Goal: Information Seeking & Learning: Learn about a topic

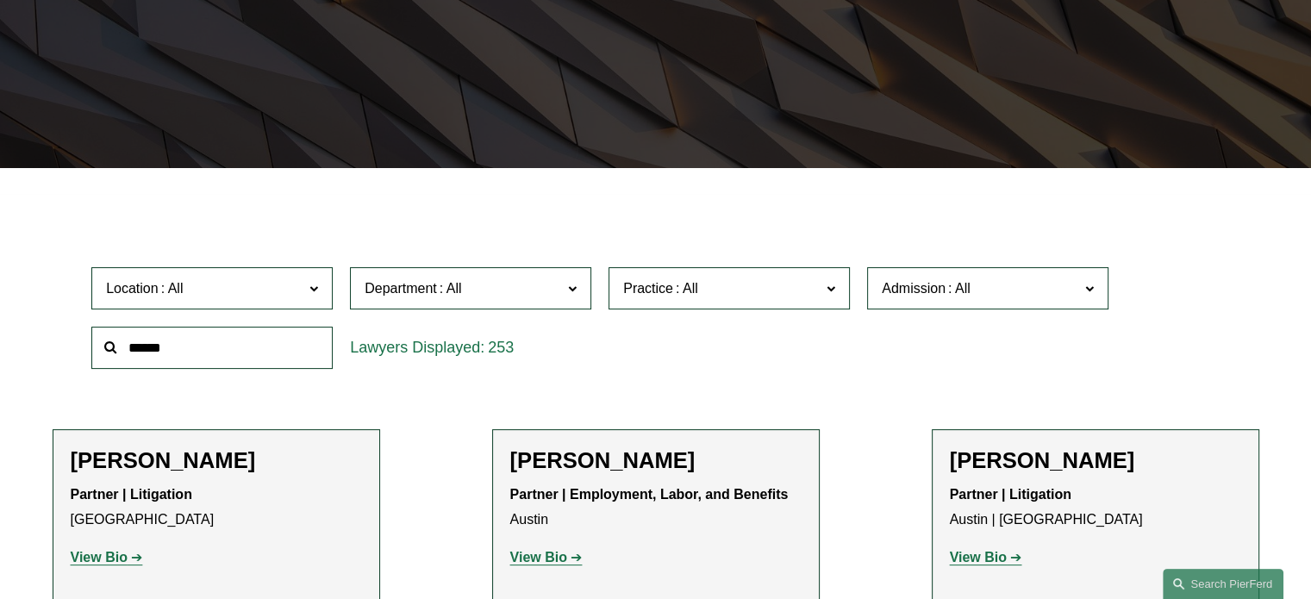
scroll to position [345, 0]
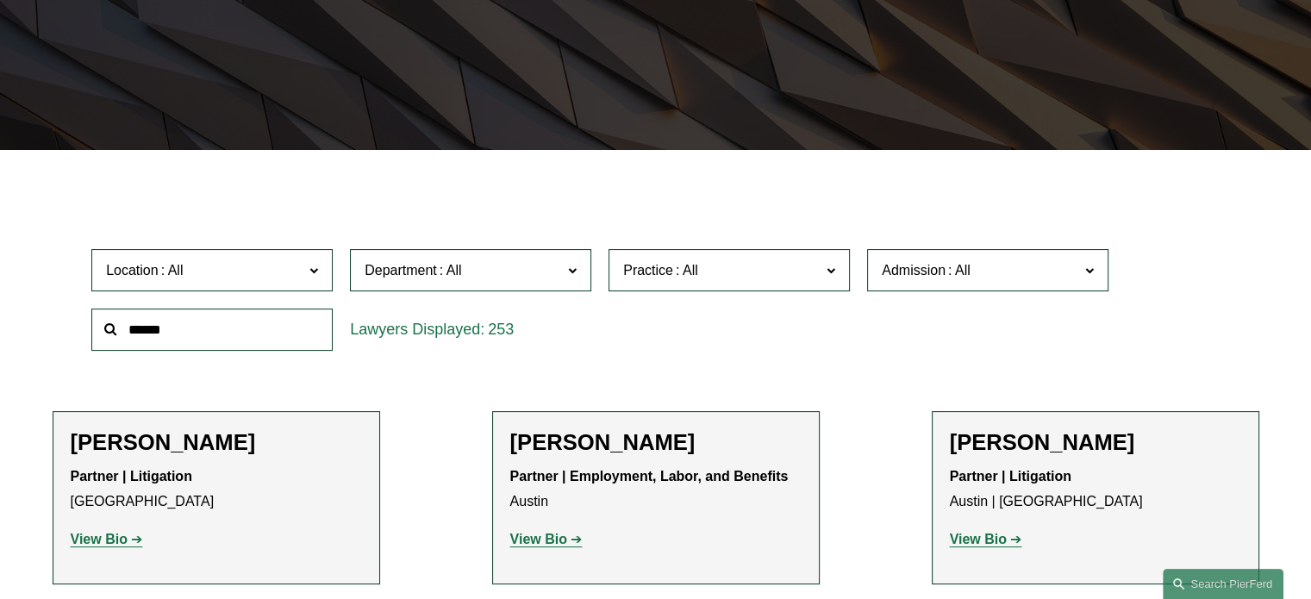
click at [462, 278] on span at bounding box center [451, 270] width 28 height 15
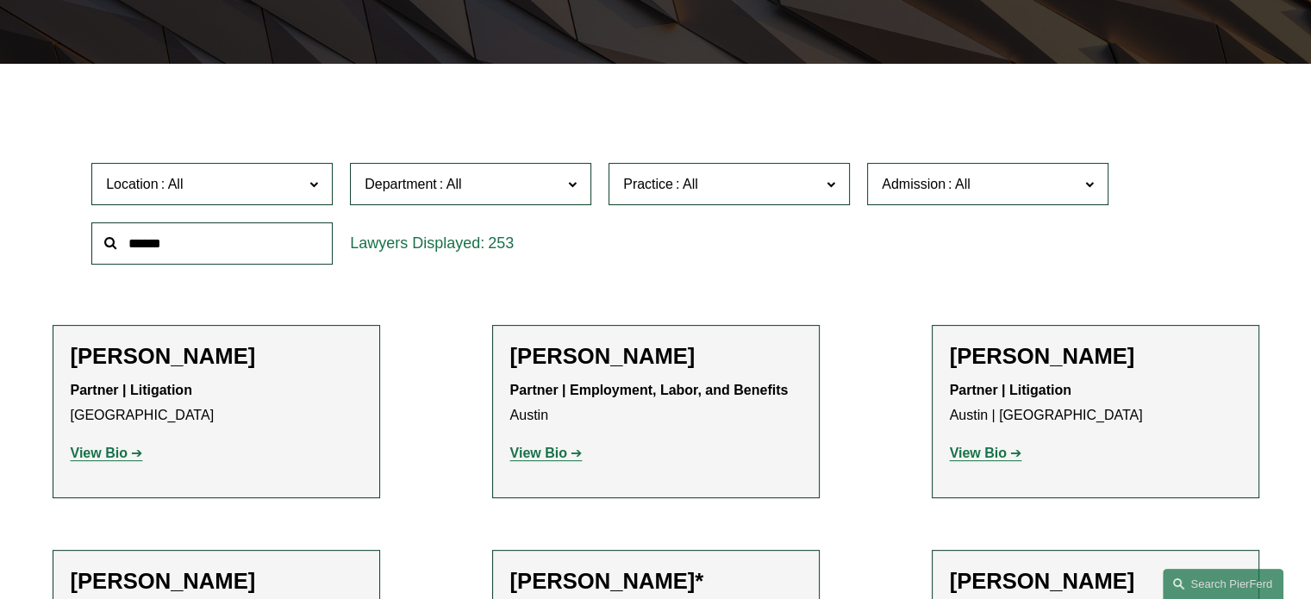
drag, startPoint x: 641, startPoint y: 218, endPoint x: 647, endPoint y: 207, distance: 12.7
click at [641, 217] on div "Location All [GEOGRAPHIC_DATA] [GEOGRAPHIC_DATA] [GEOGRAPHIC_DATA] [GEOGRAPHIC_…" at bounding box center [656, 213] width 1146 height 118
click at [652, 187] on span "Practice" at bounding box center [648, 184] width 50 height 15
click at [0, 0] on link "Health and Pharmacy Law" at bounding box center [0, 0] width 0 height 0
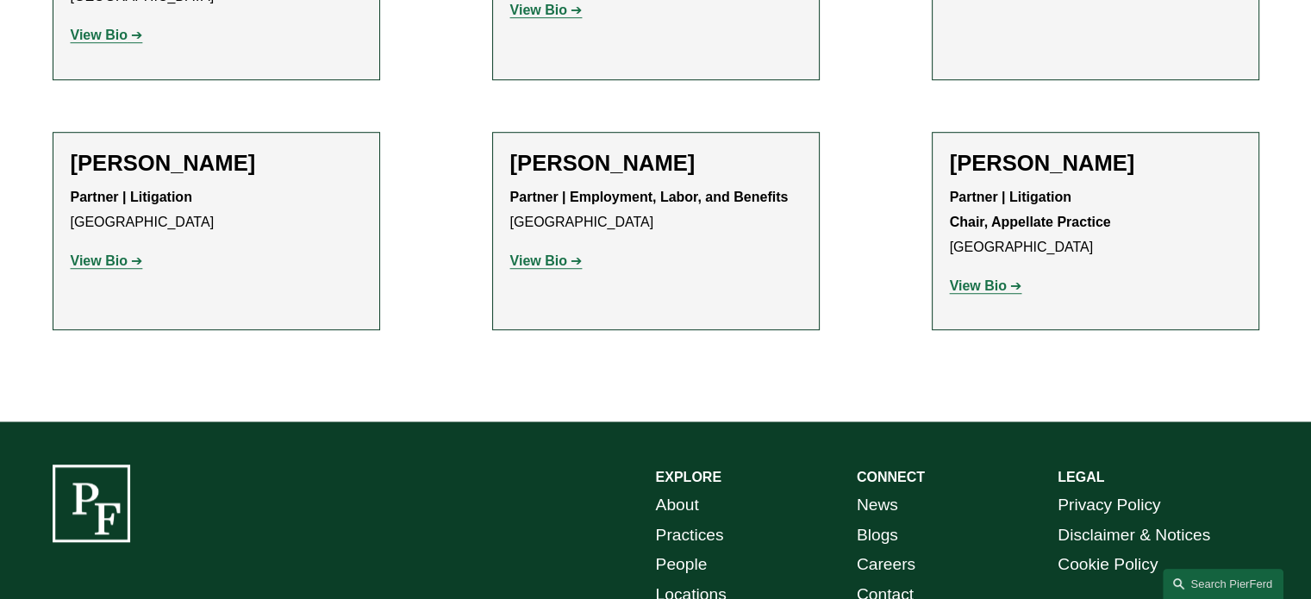
scroll to position [1320, 0]
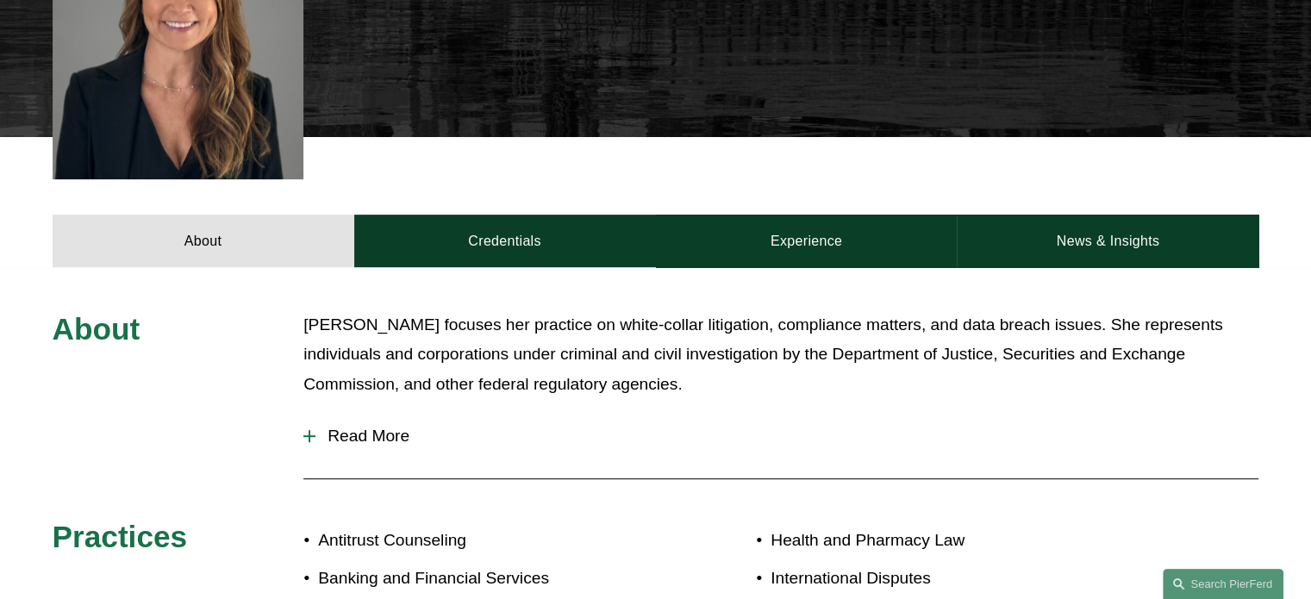
scroll to position [690, 0]
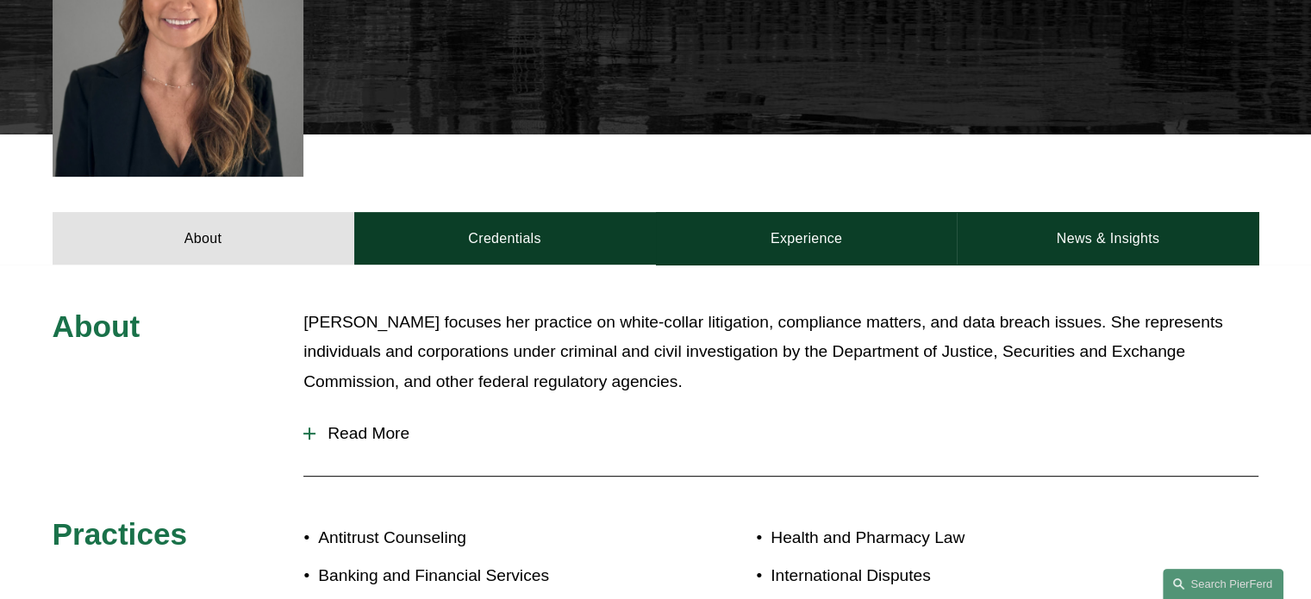
click at [380, 424] on span "Read More" at bounding box center [787, 433] width 943 height 19
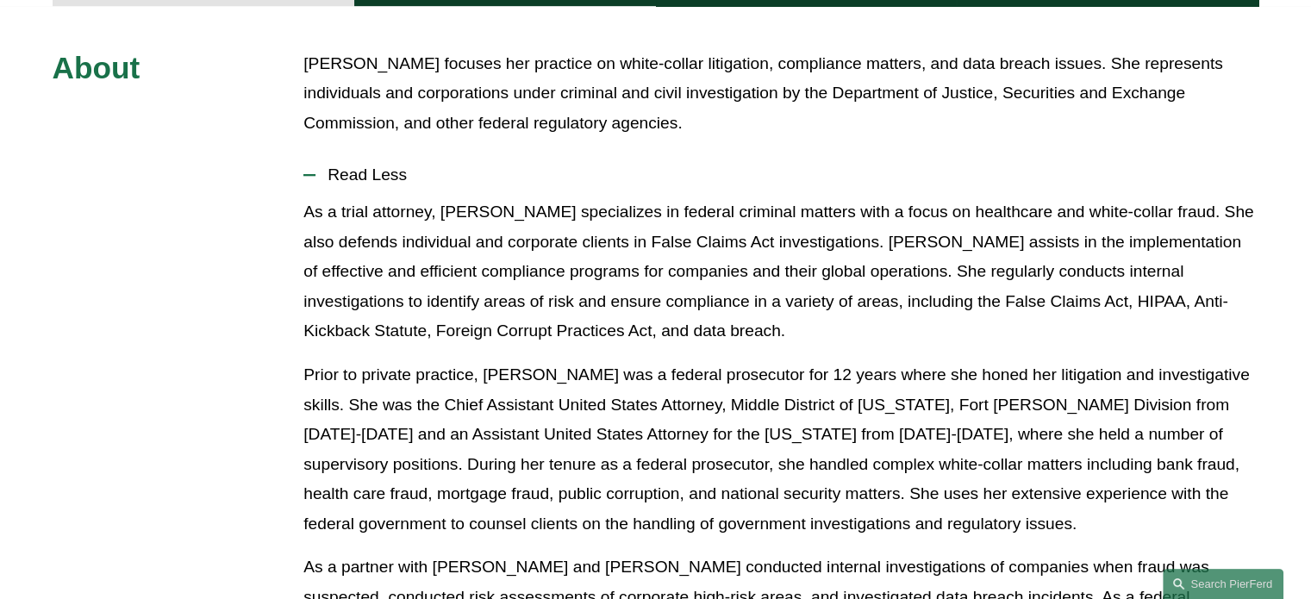
scroll to position [1404, 0]
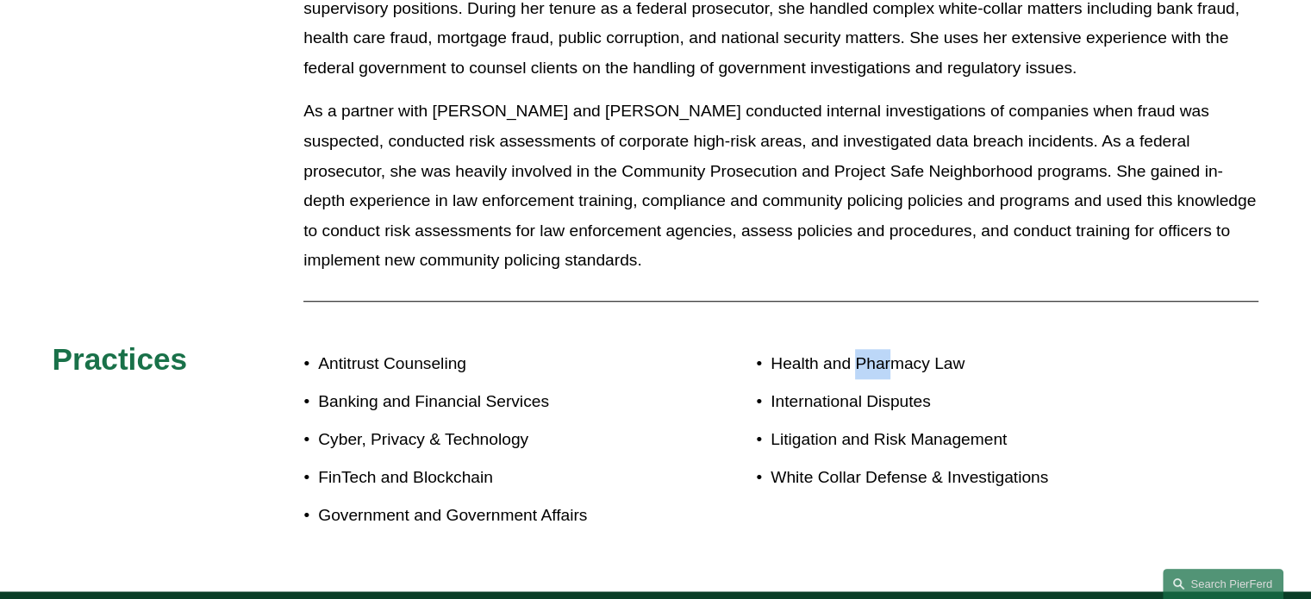
drag, startPoint x: 856, startPoint y: 297, endPoint x: 891, endPoint y: 299, distance: 34.5
click at [891, 349] on p "Health and Pharmacy Law" at bounding box center [965, 364] width 388 height 30
copy p "Phar"
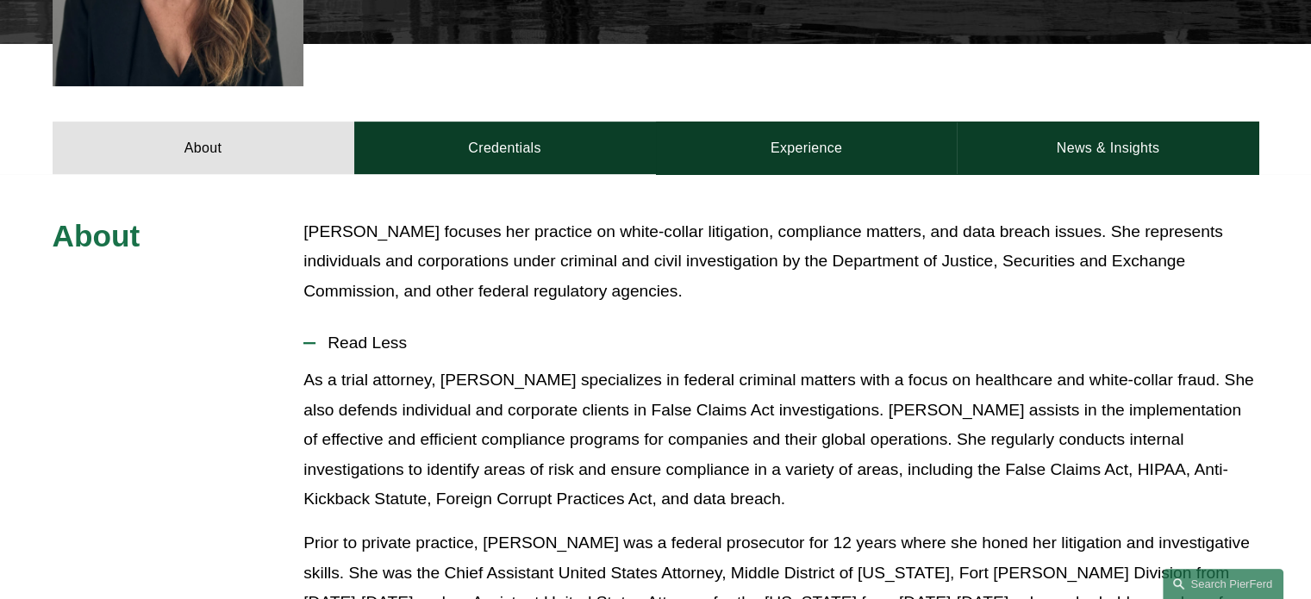
scroll to position [542, 0]
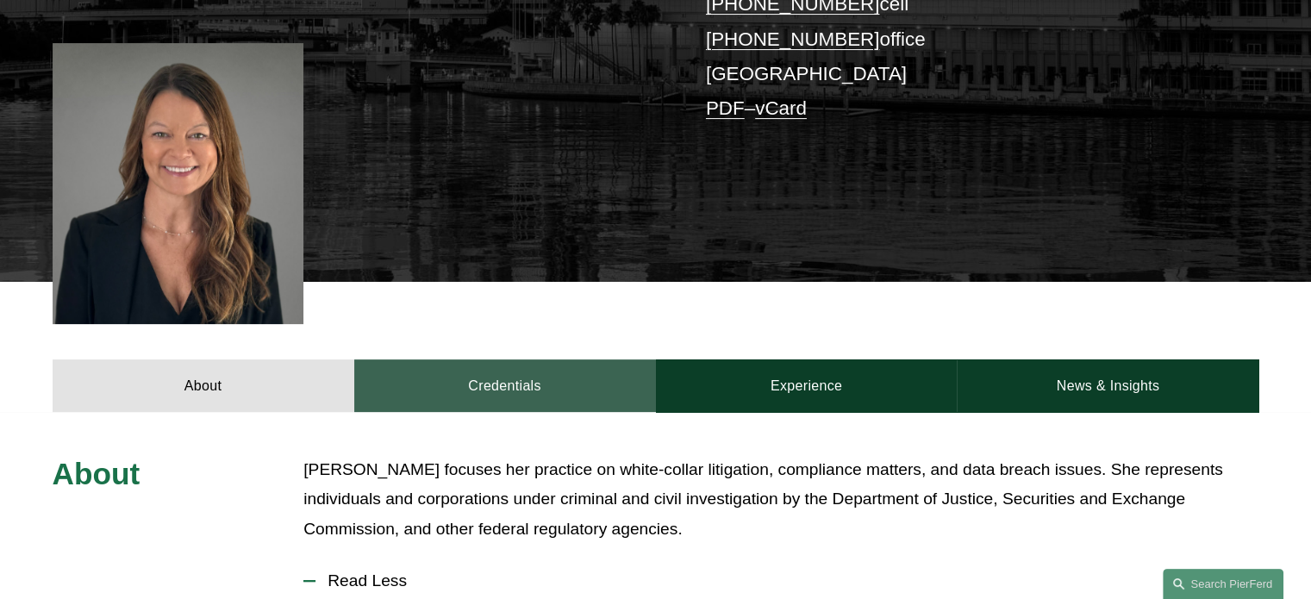
click at [551, 360] on link "Credentials" at bounding box center [505, 386] width 302 height 52
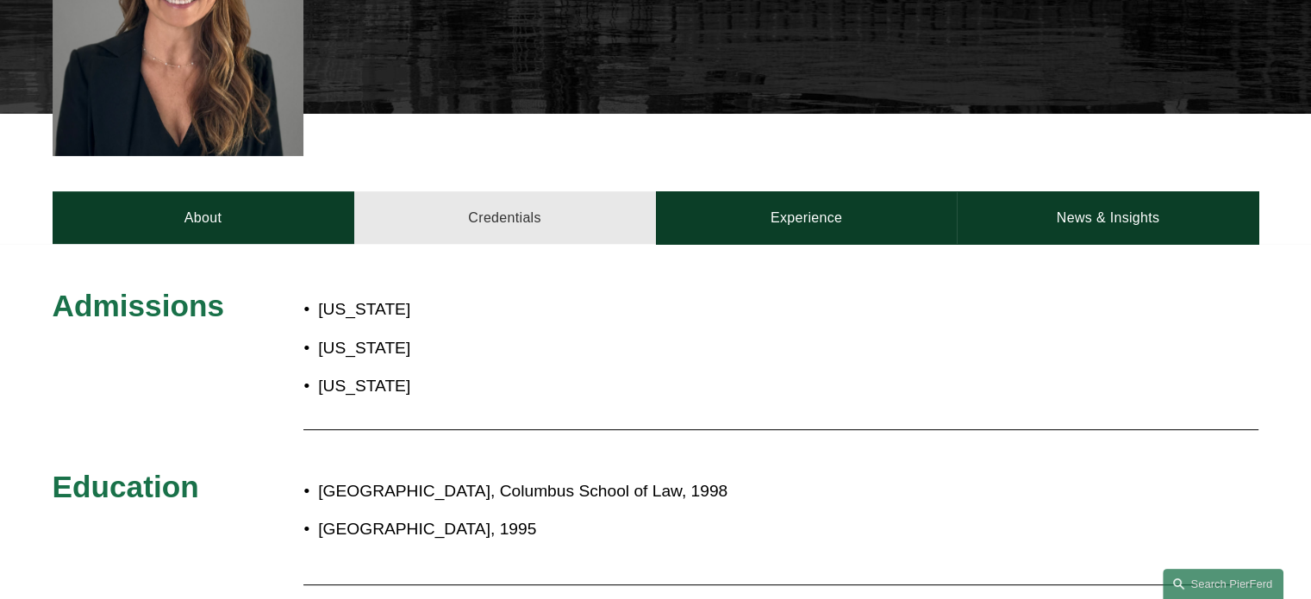
scroll to position [887, 0]
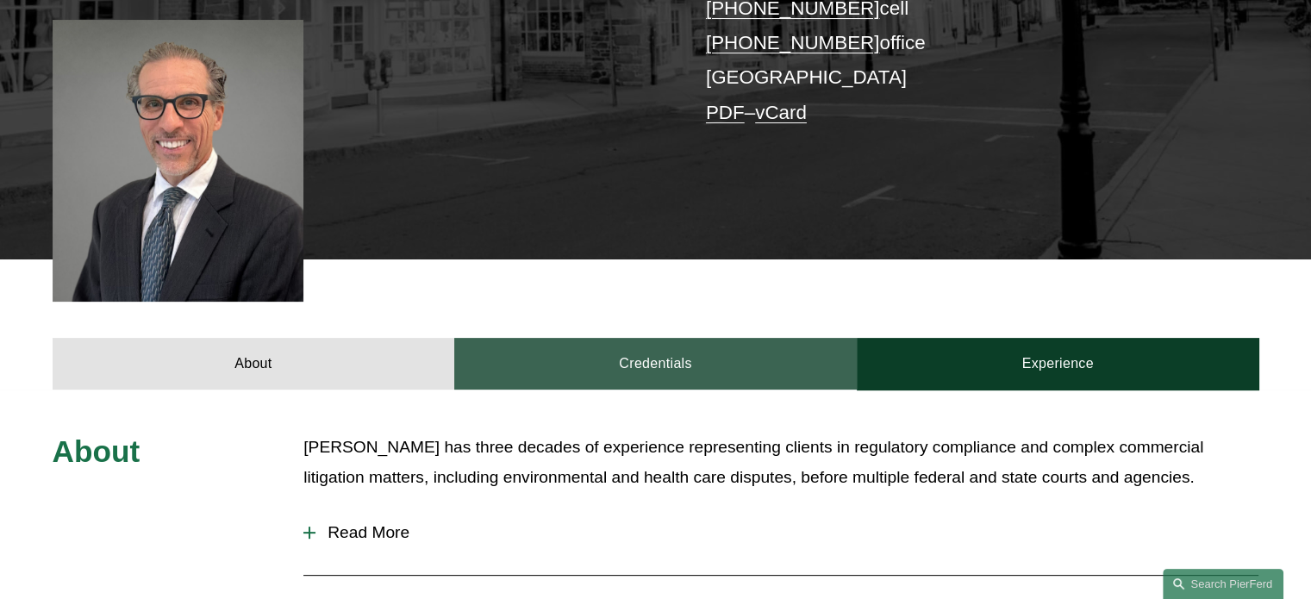
scroll to position [453, 0]
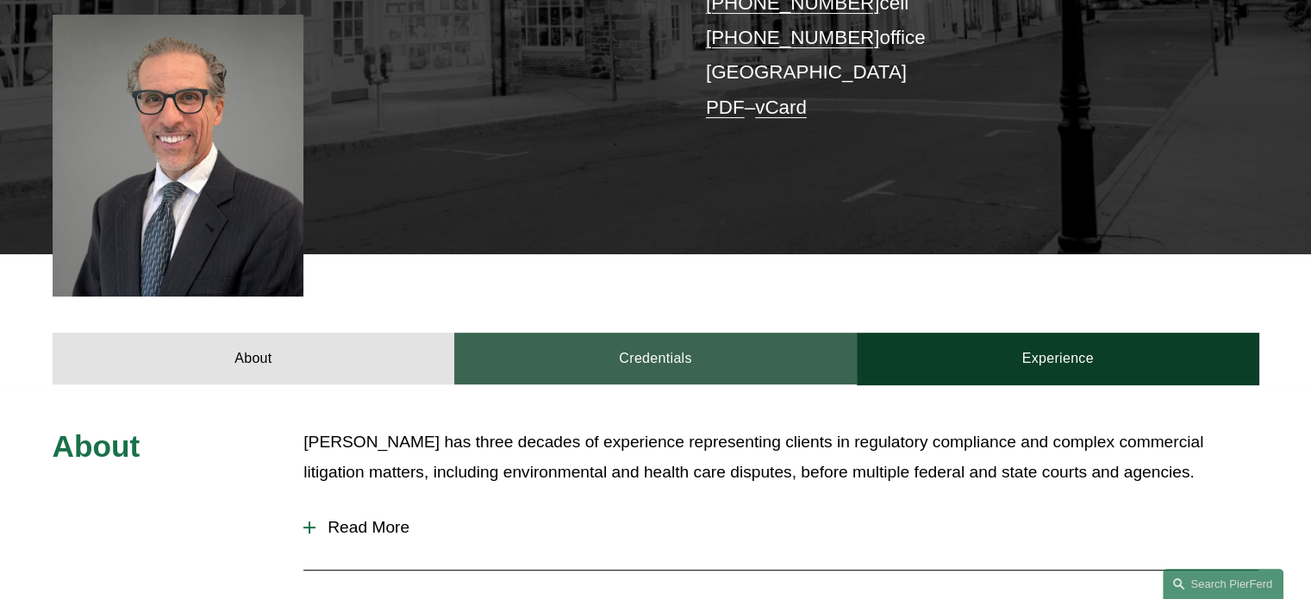
click at [630, 333] on link "Credentials" at bounding box center [655, 359] width 403 height 52
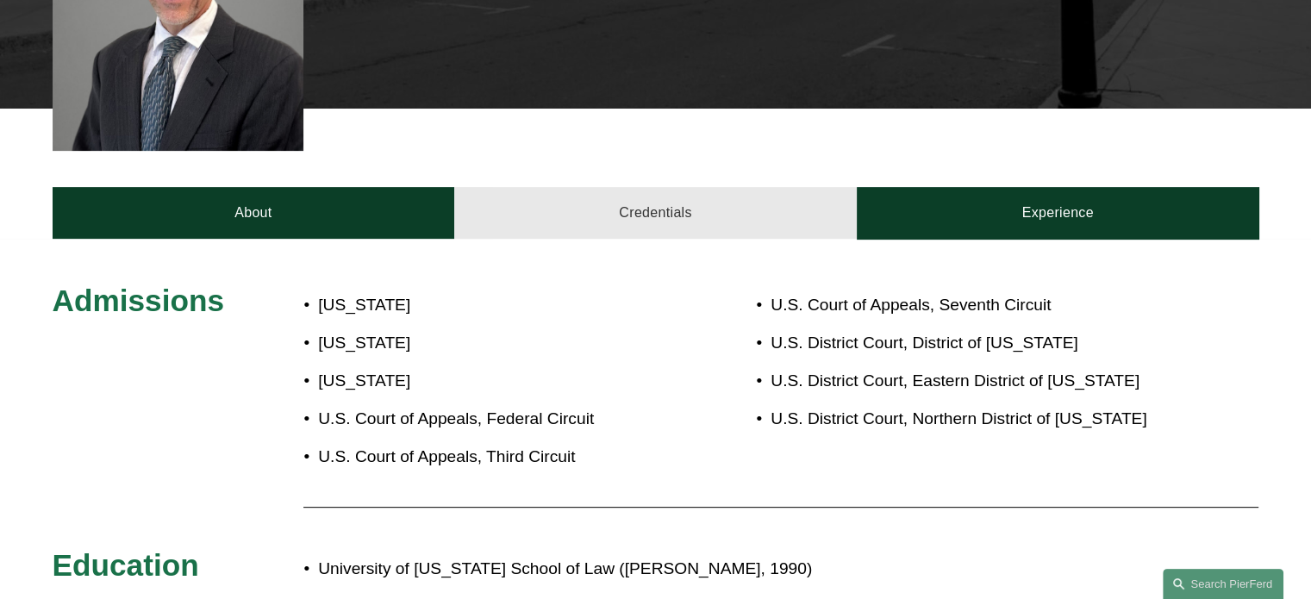
scroll to position [798, 0]
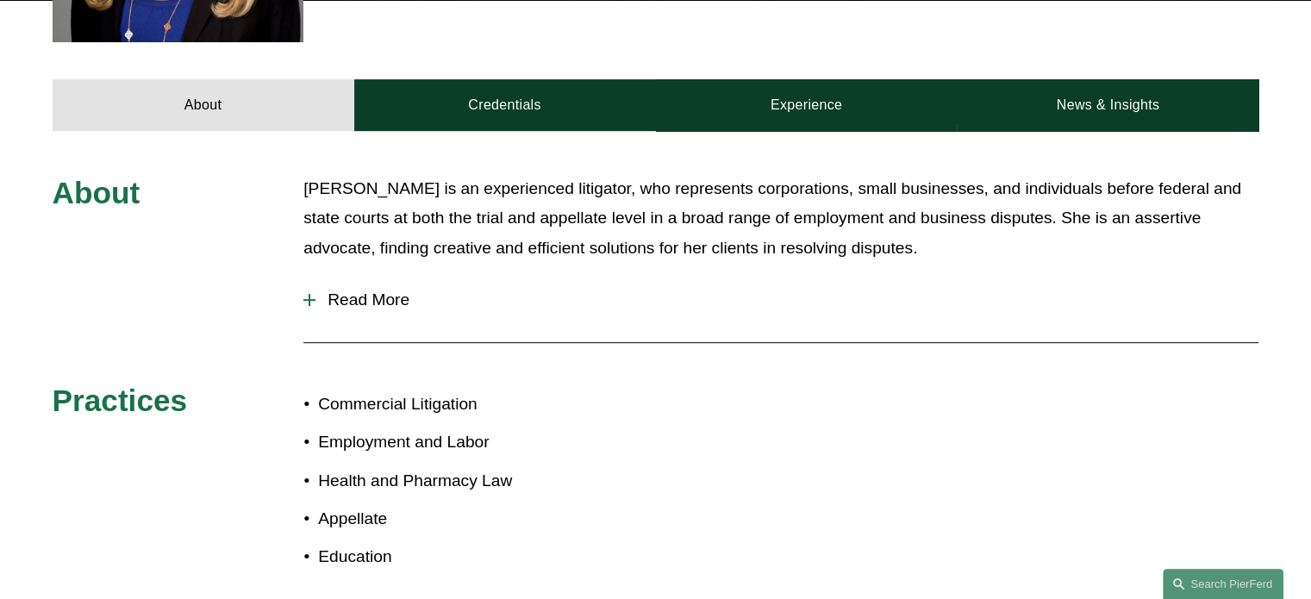
scroll to position [716, 0]
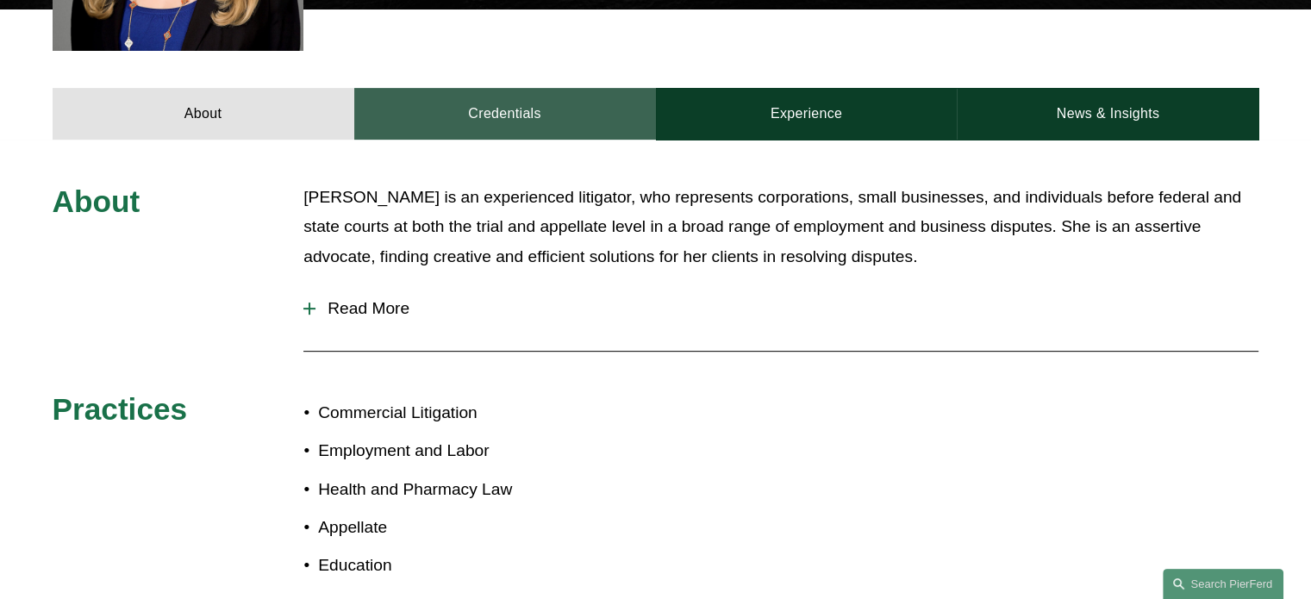
click at [572, 97] on link "Credentials" at bounding box center [505, 114] width 302 height 52
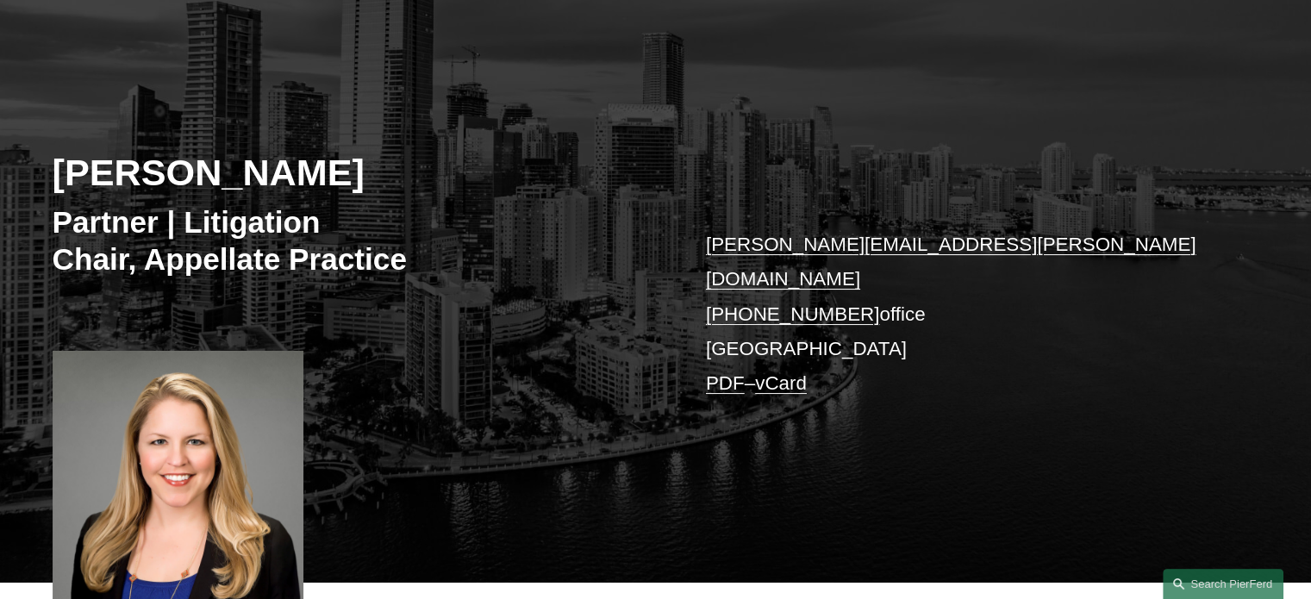
scroll to position [112, 0]
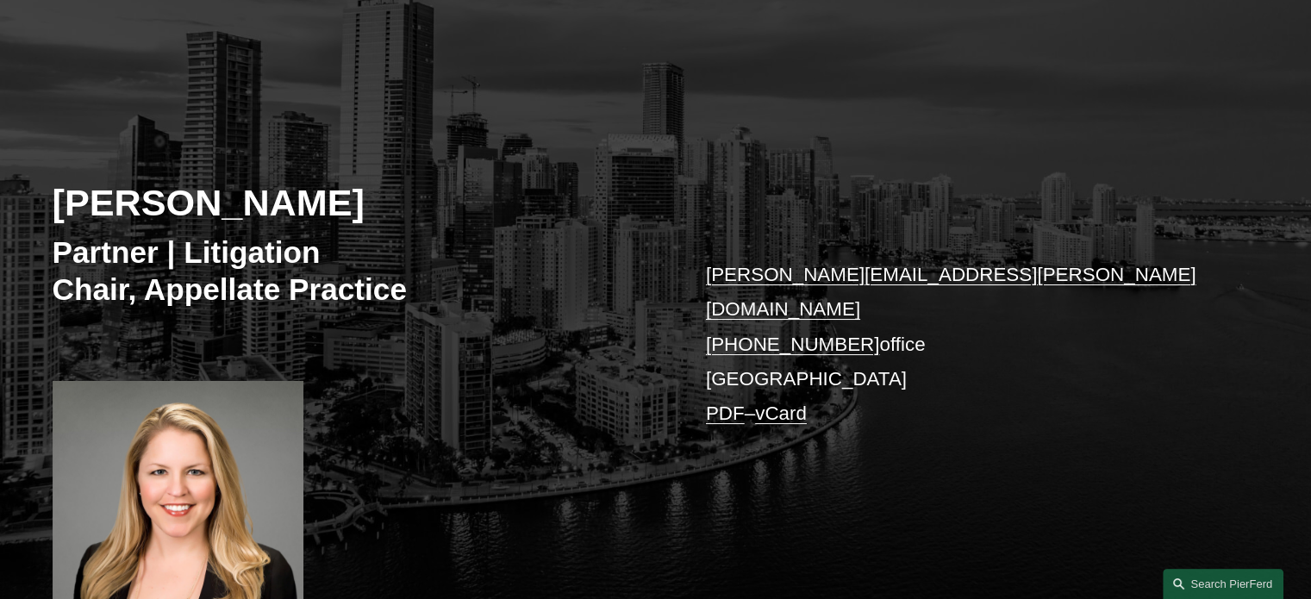
click at [97, 208] on h2 "[PERSON_NAME]" at bounding box center [355, 202] width 604 height 45
drag, startPoint x: 97, startPoint y: 208, endPoint x: 221, endPoint y: 206, distance: 124.2
click at [220, 206] on h2 "[PERSON_NAME]" at bounding box center [355, 202] width 604 height 45
copy h2 "[PERSON_NAME]"
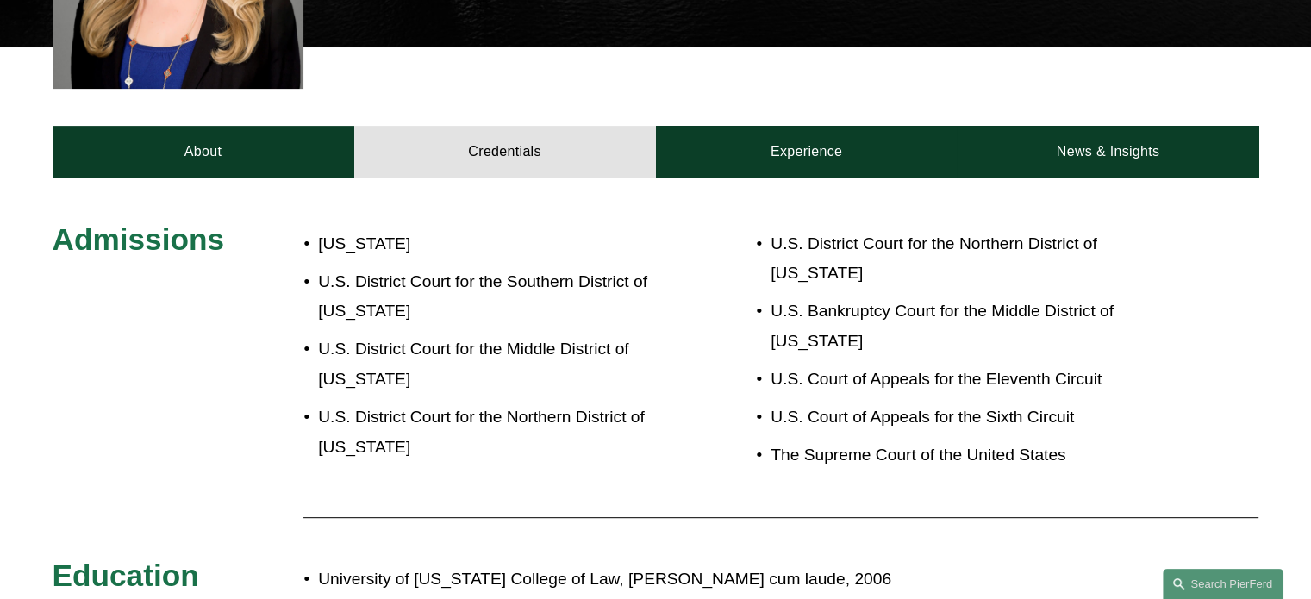
scroll to position [888, 0]
